Goal: Find specific page/section: Find specific page/section

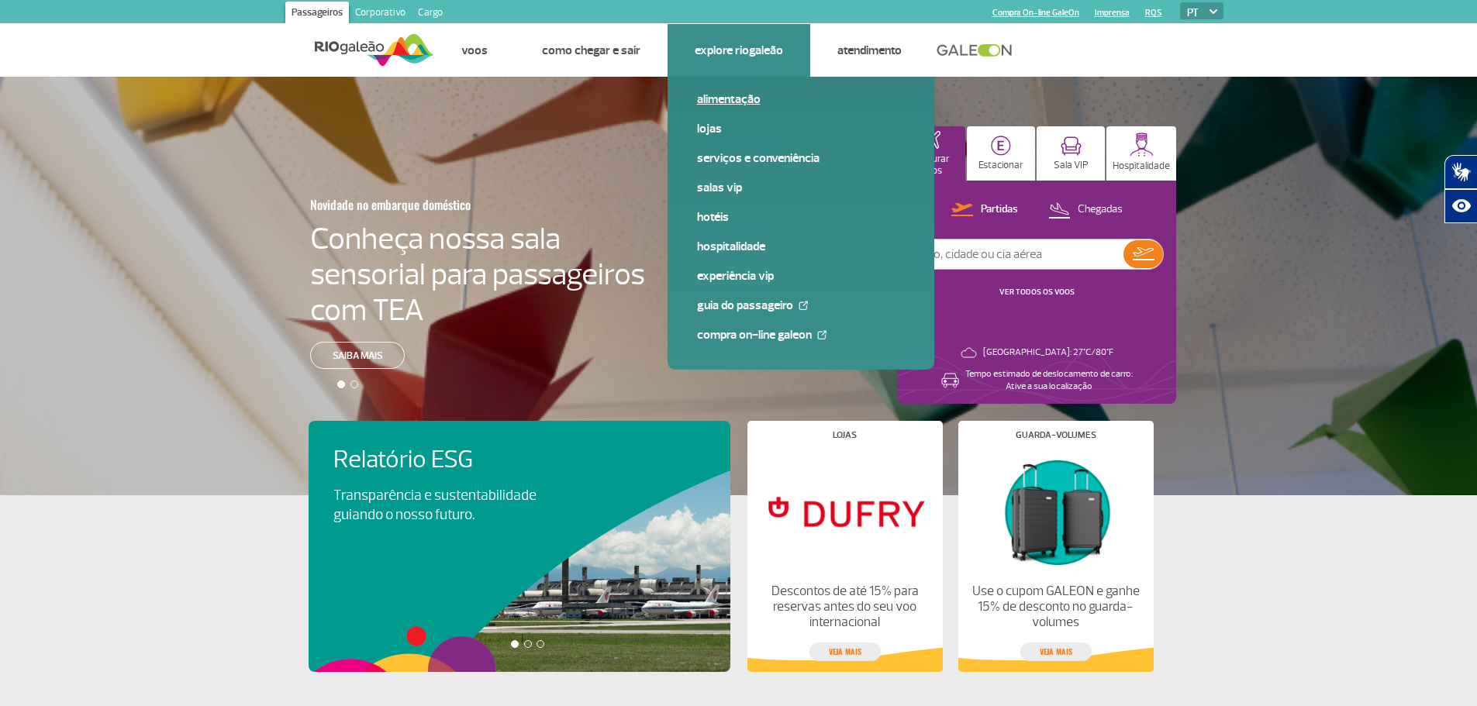
click at [719, 102] on link "Alimentação" at bounding box center [801, 99] width 208 height 17
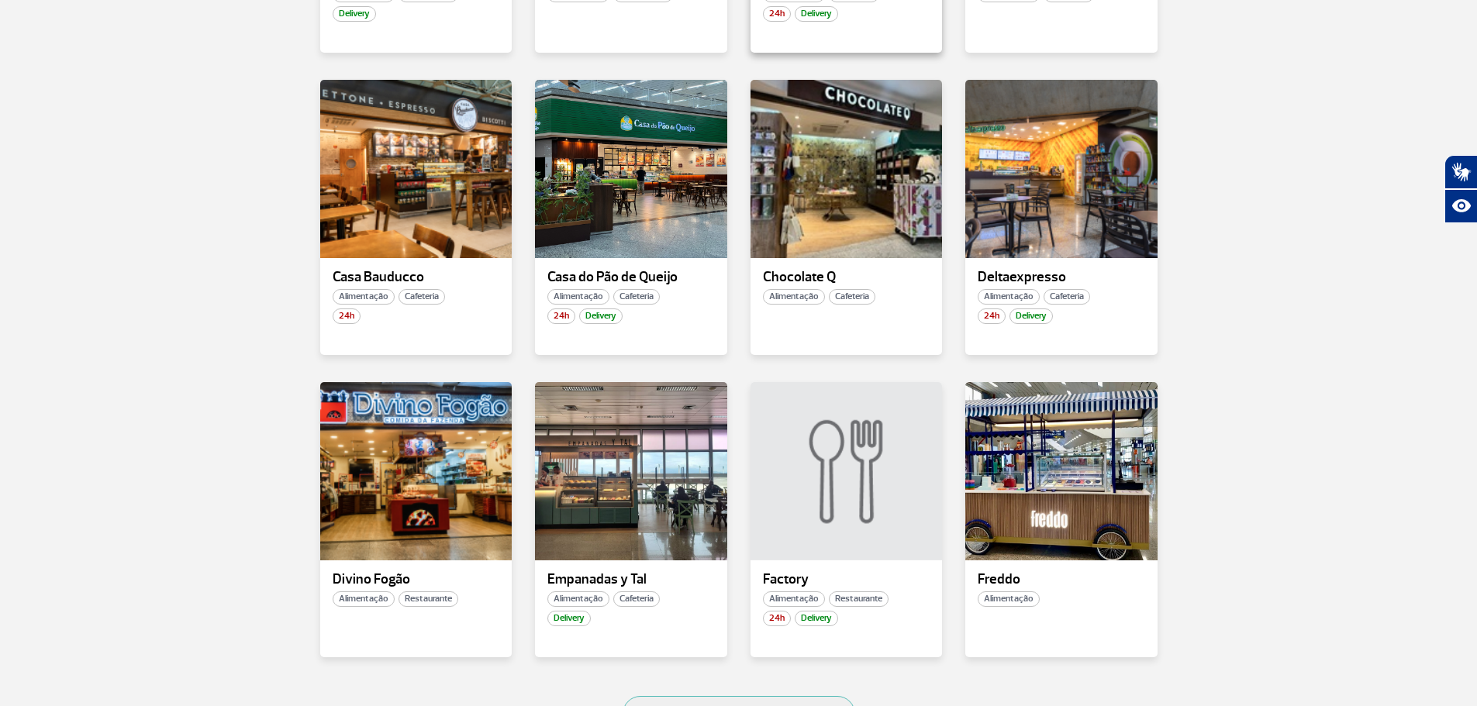
scroll to position [775, 0]
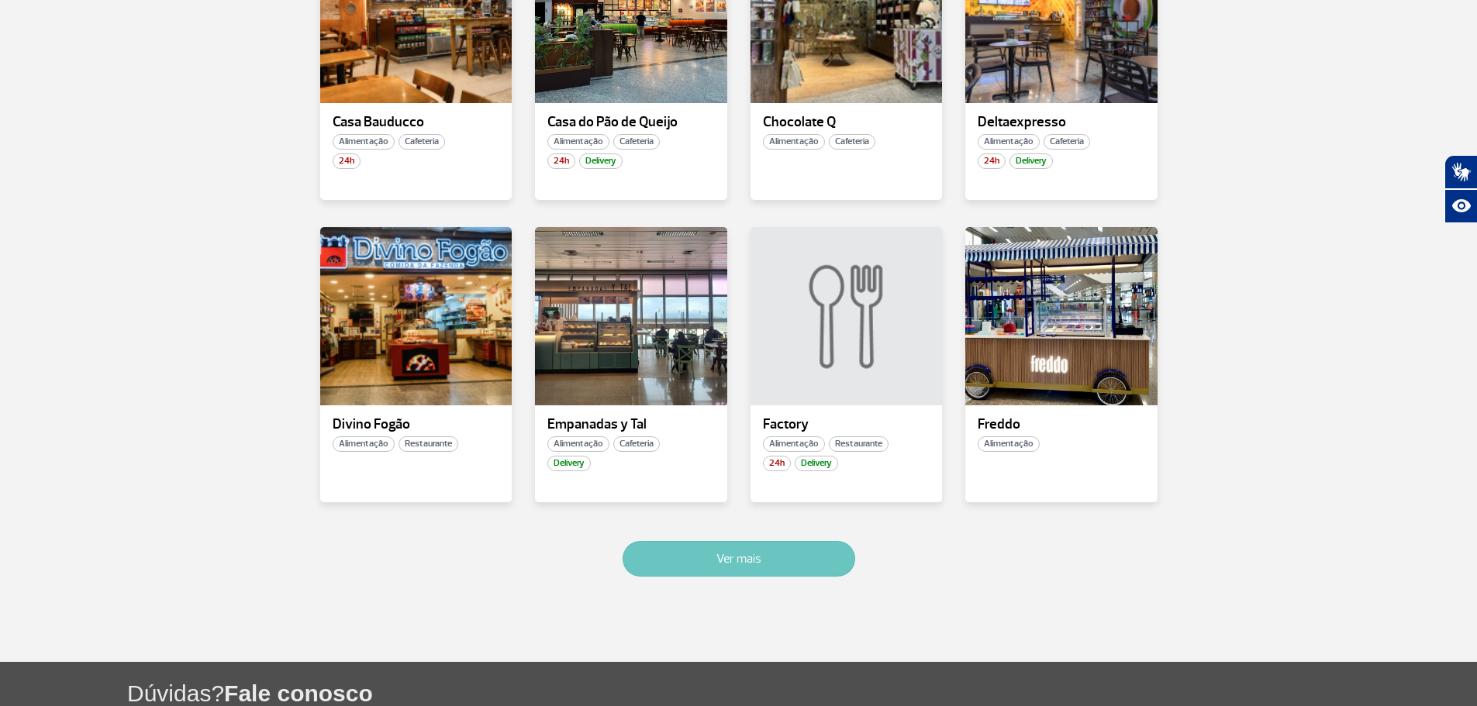
click at [736, 553] on button "Ver mais" at bounding box center [739, 559] width 233 height 36
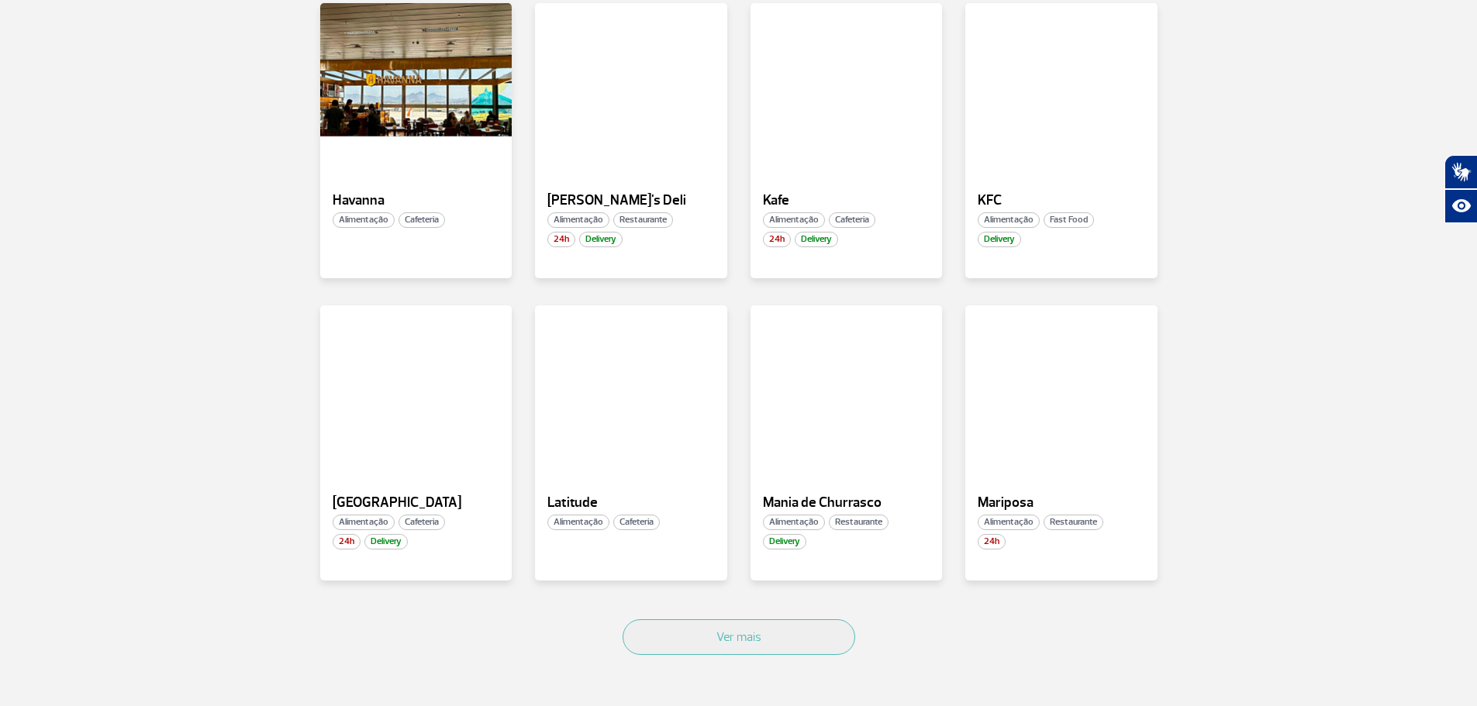
scroll to position [1702, 0]
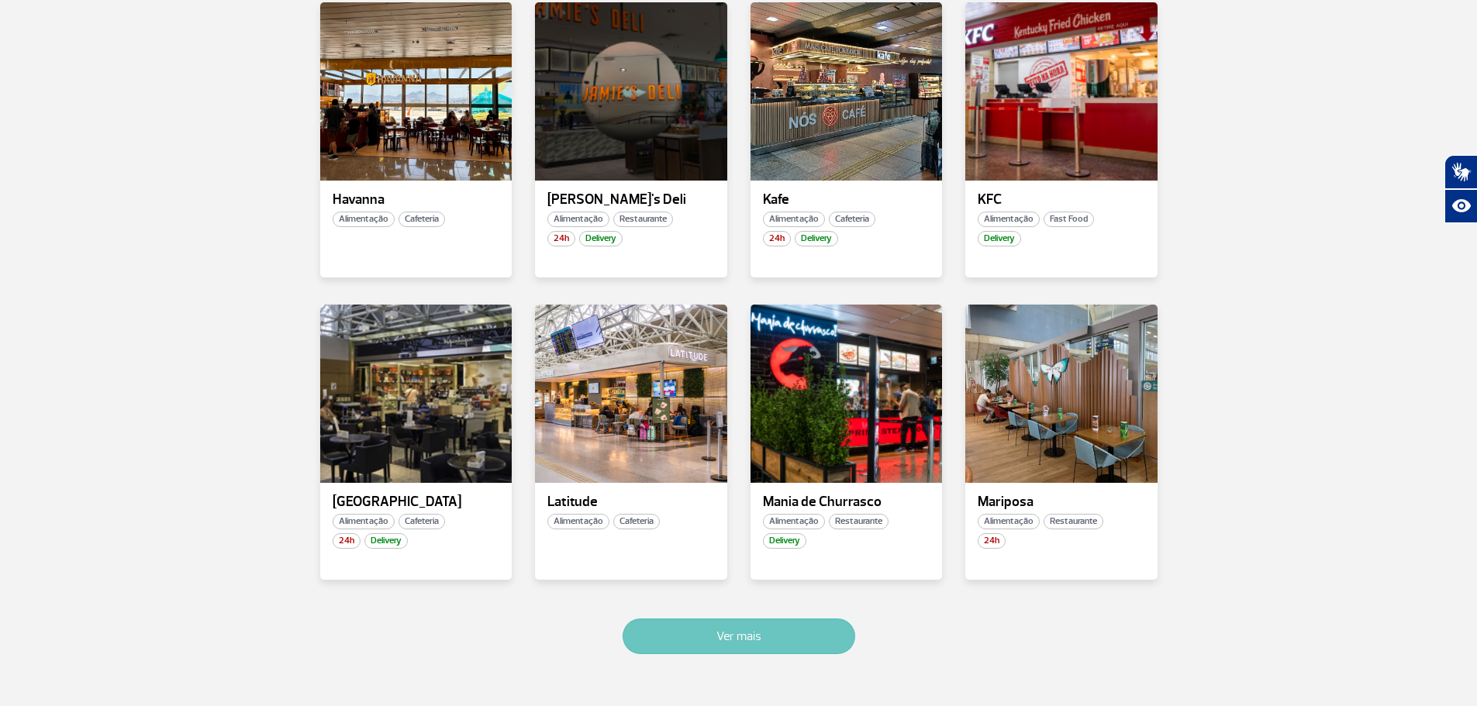
click at [764, 626] on button "Ver mais" at bounding box center [739, 637] width 233 height 36
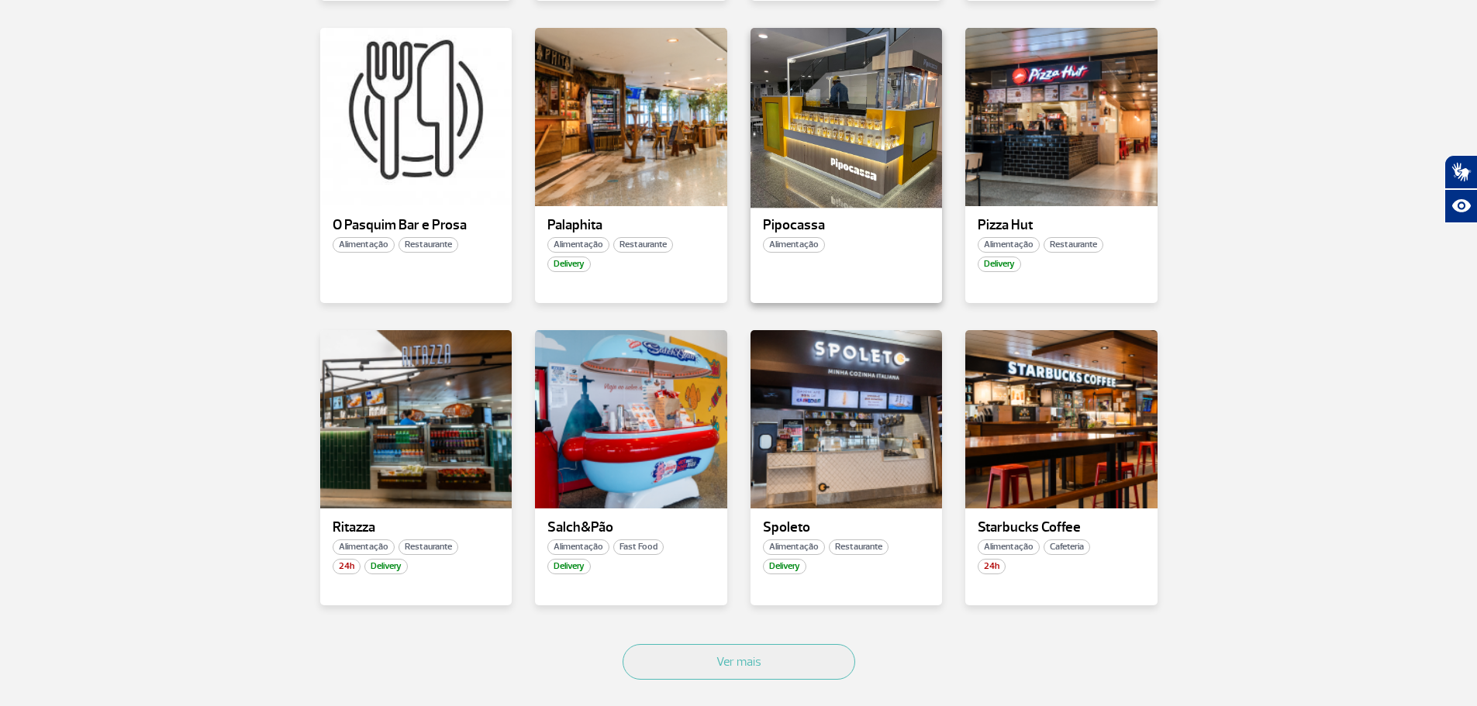
scroll to position [2609, 0]
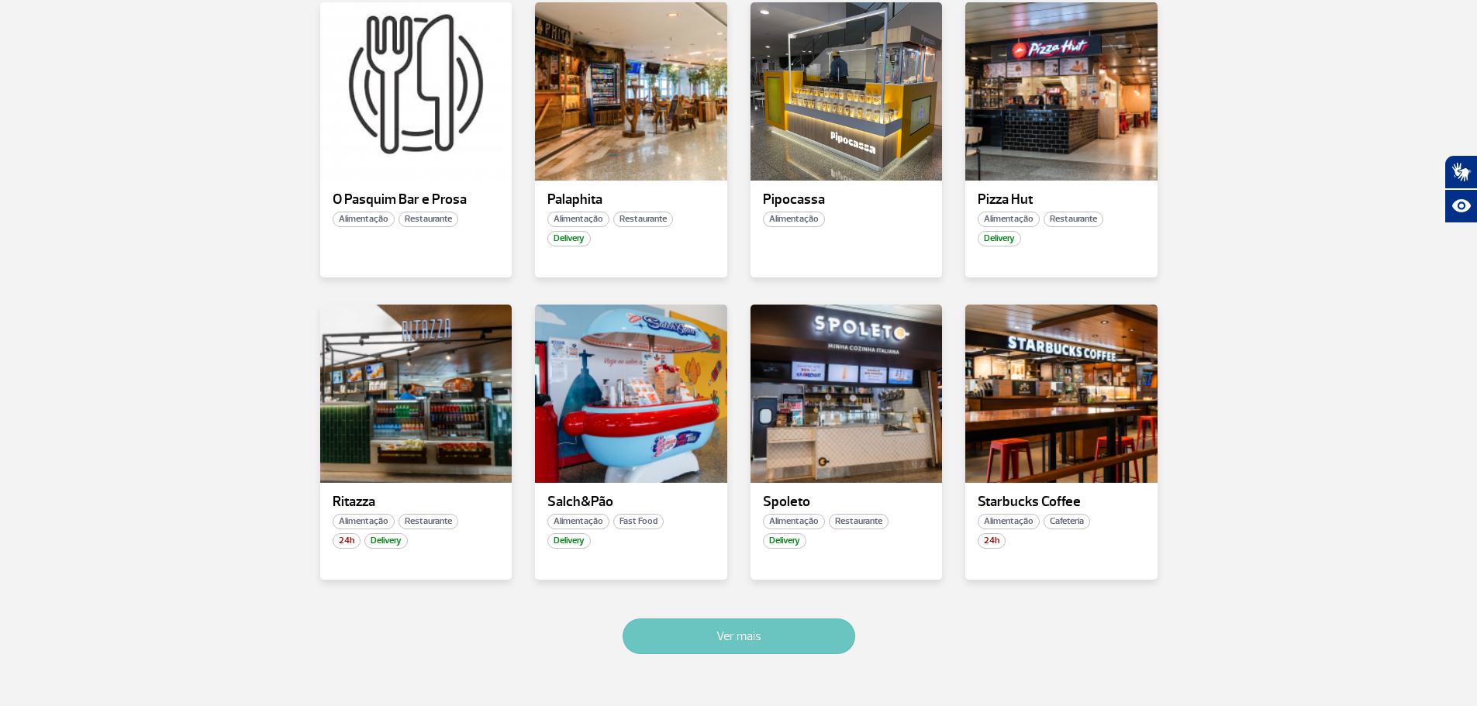
click at [772, 627] on button "Ver mais" at bounding box center [739, 637] width 233 height 36
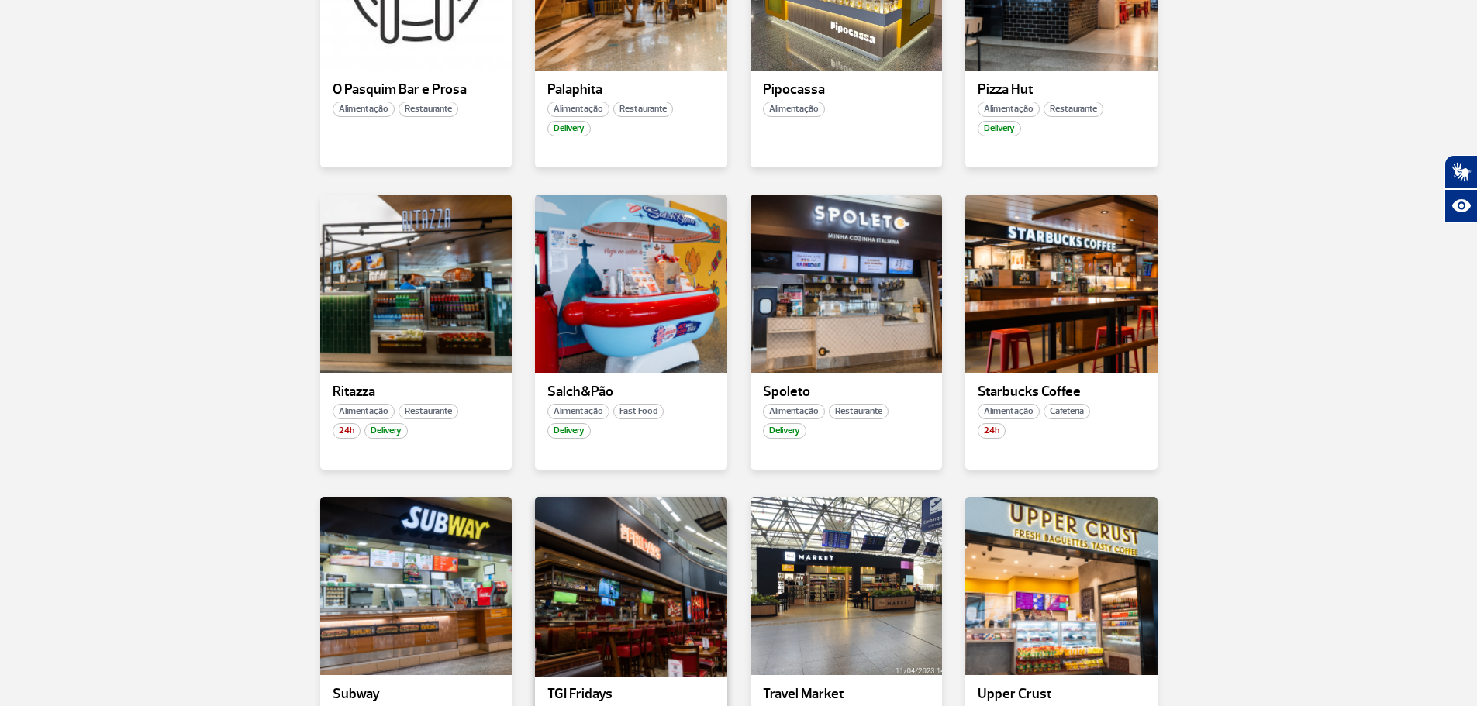
scroll to position [2718, 0]
